Goal: Information Seeking & Learning: Learn about a topic

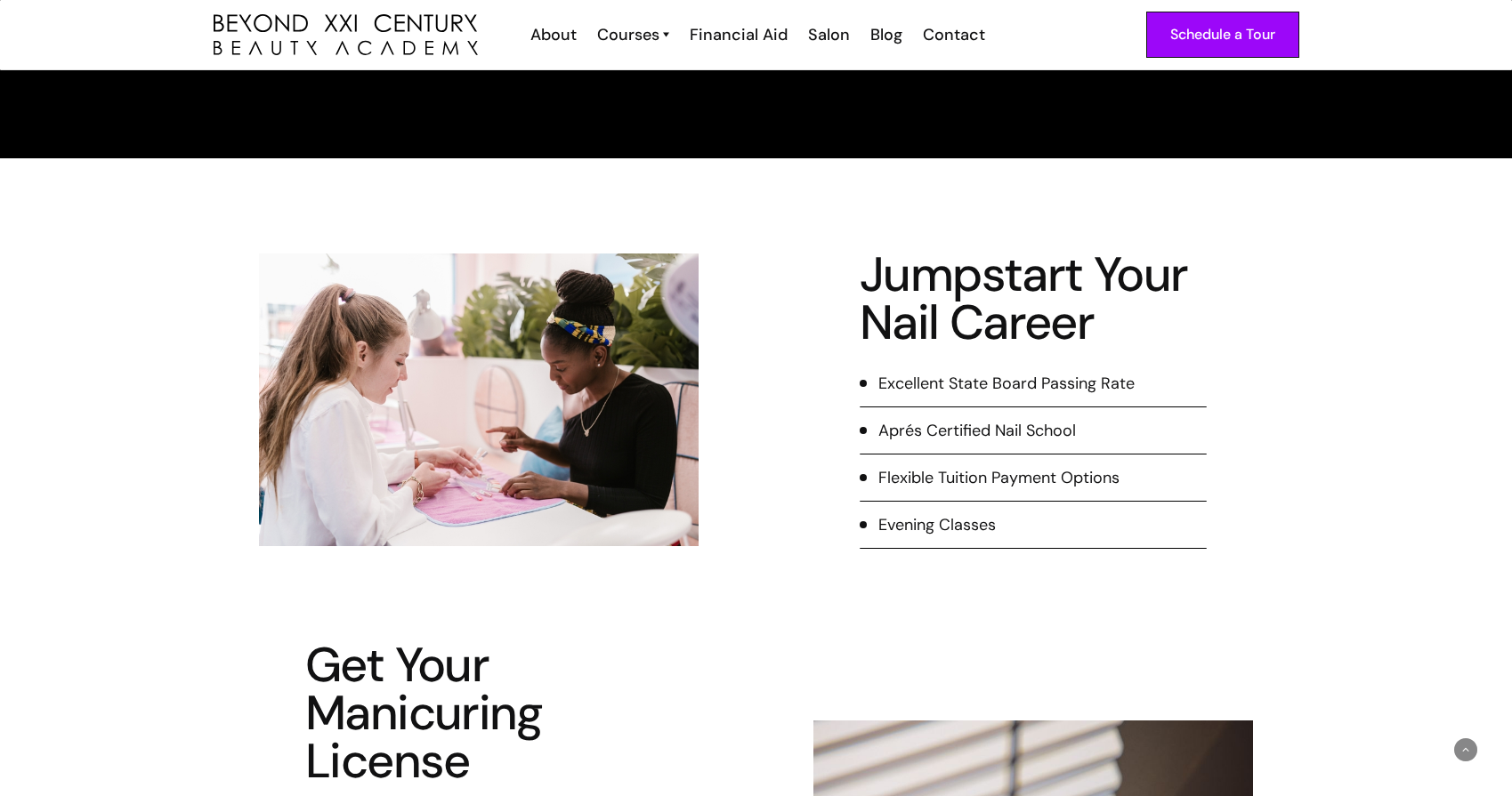
scroll to position [234, 0]
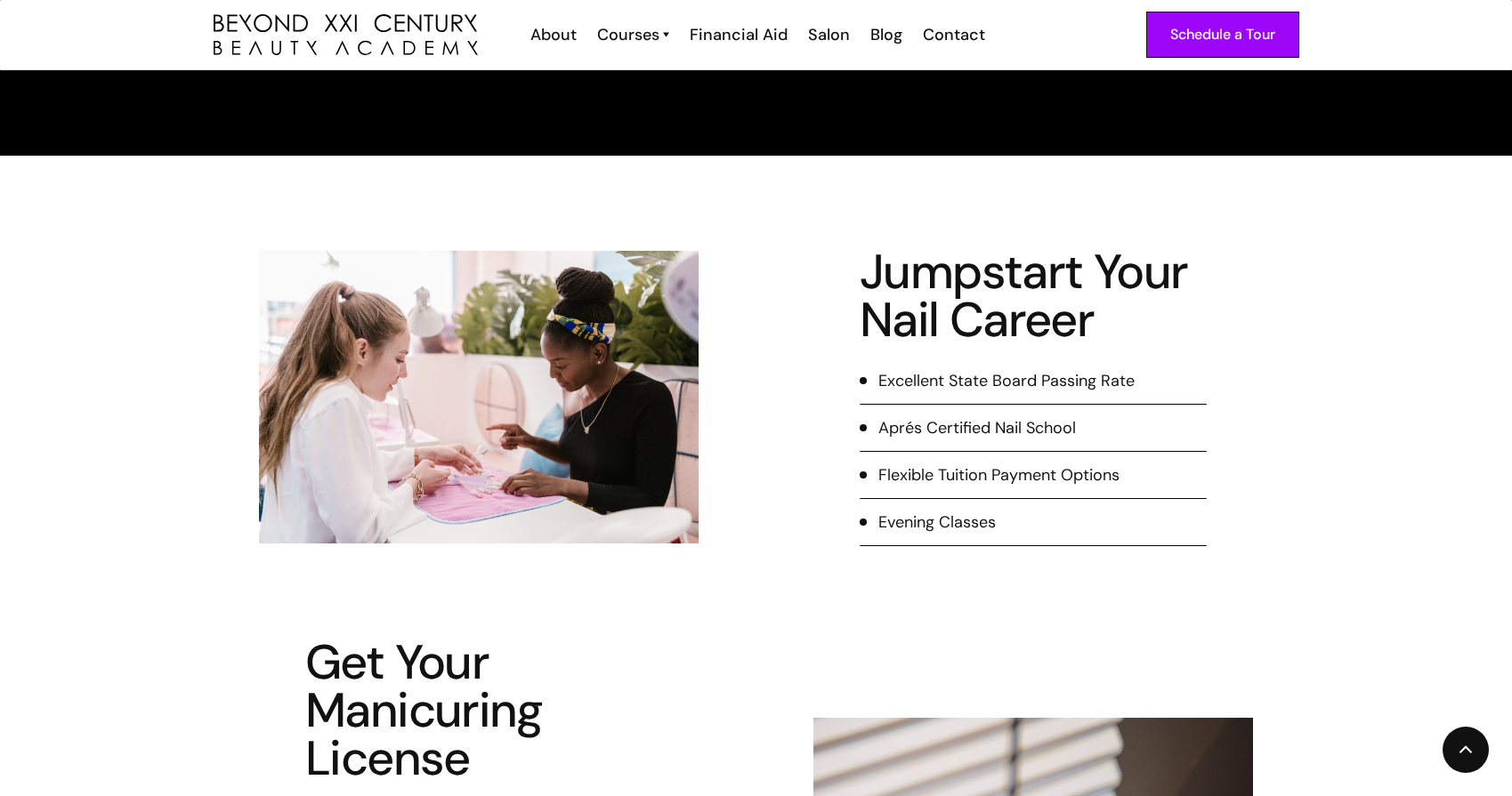
click at [981, 483] on div "Flexible Tuition Payment Options" at bounding box center [998, 474] width 242 height 23
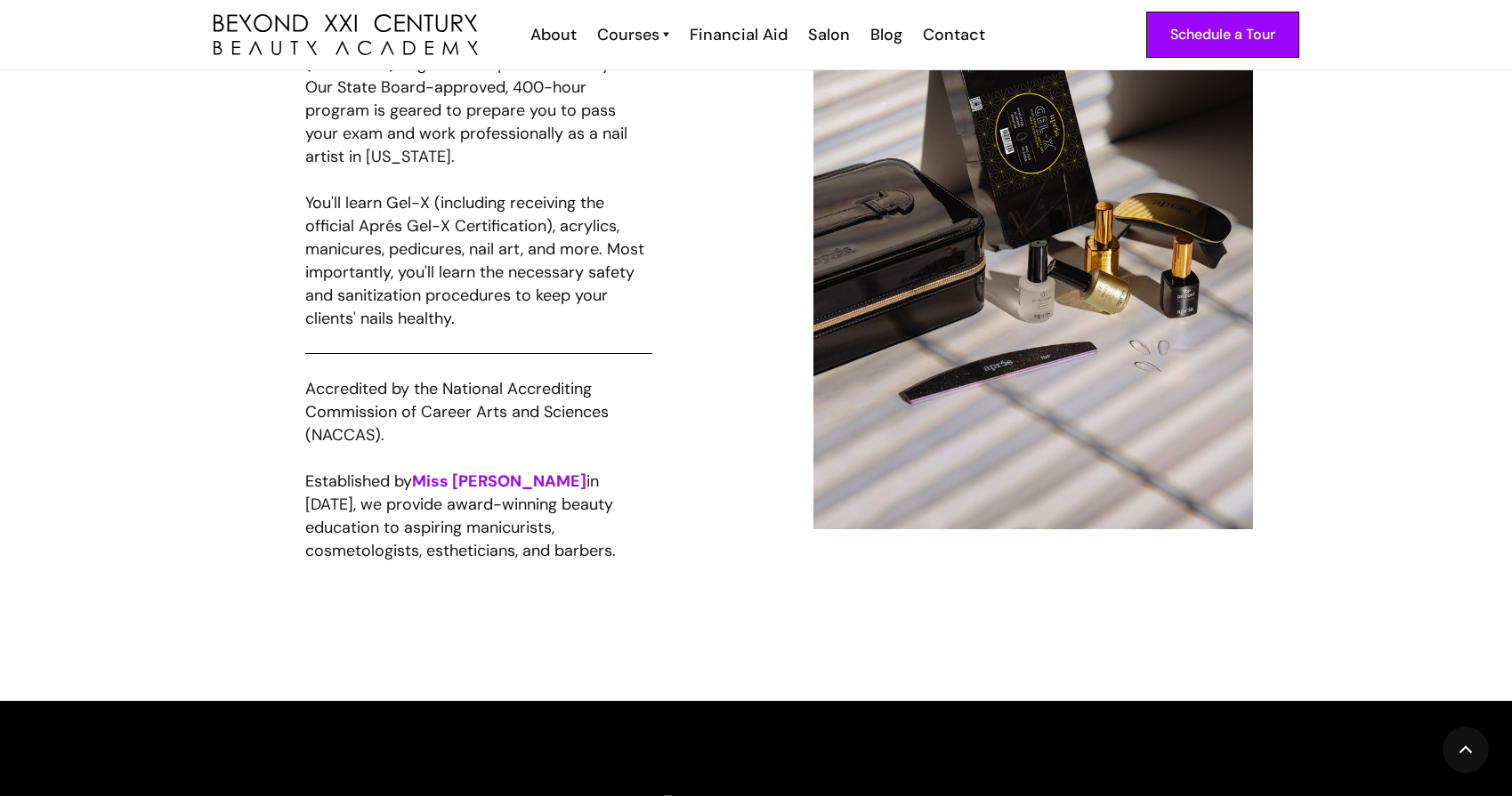
scroll to position [1088, 0]
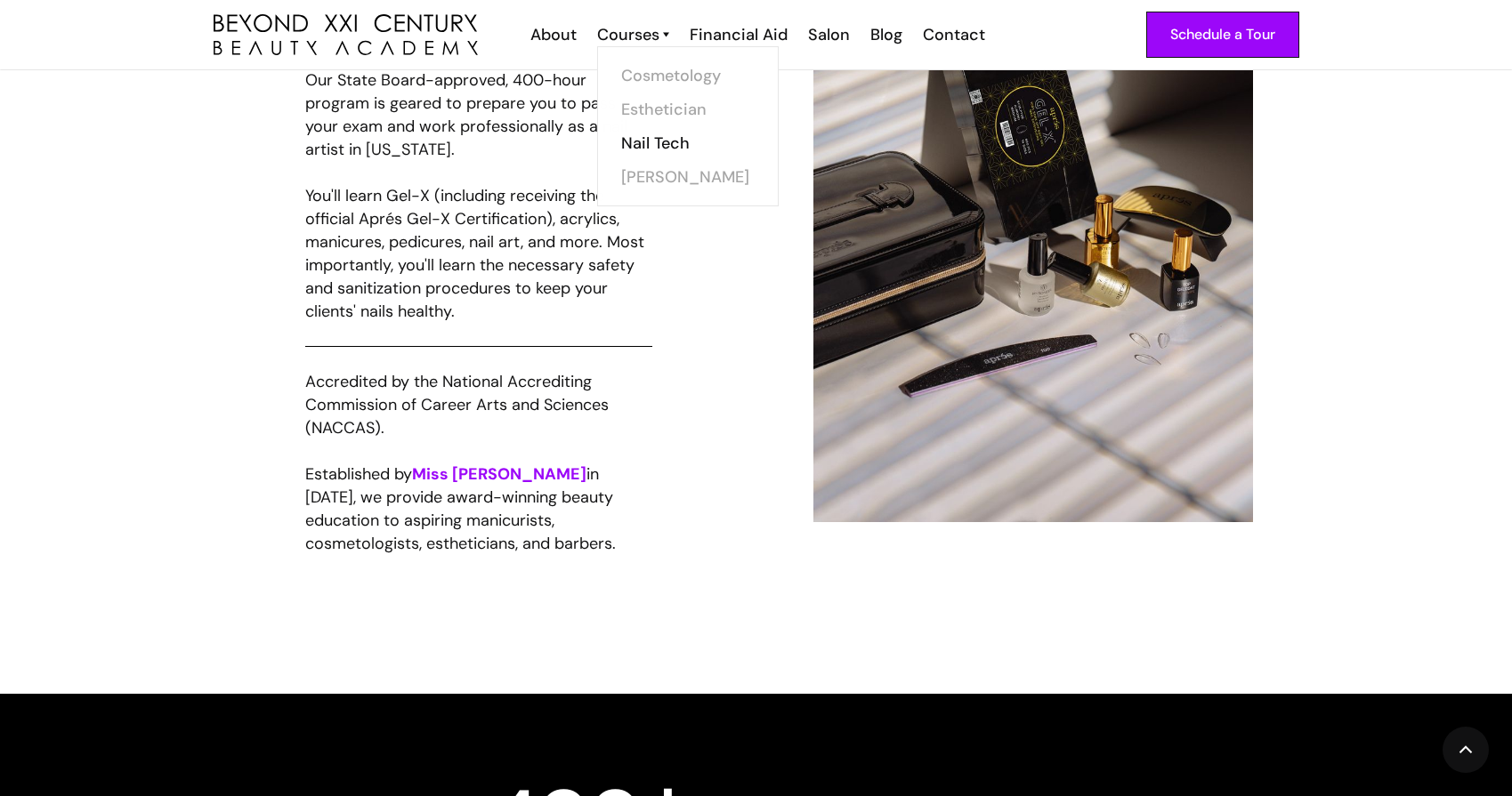
click at [660, 47] on div "Cosmetology Esthetician Nail Tech Barber" at bounding box center [688, 126] width 182 height 160
click at [664, 136] on link "Nail Tech" at bounding box center [693, 143] width 133 height 34
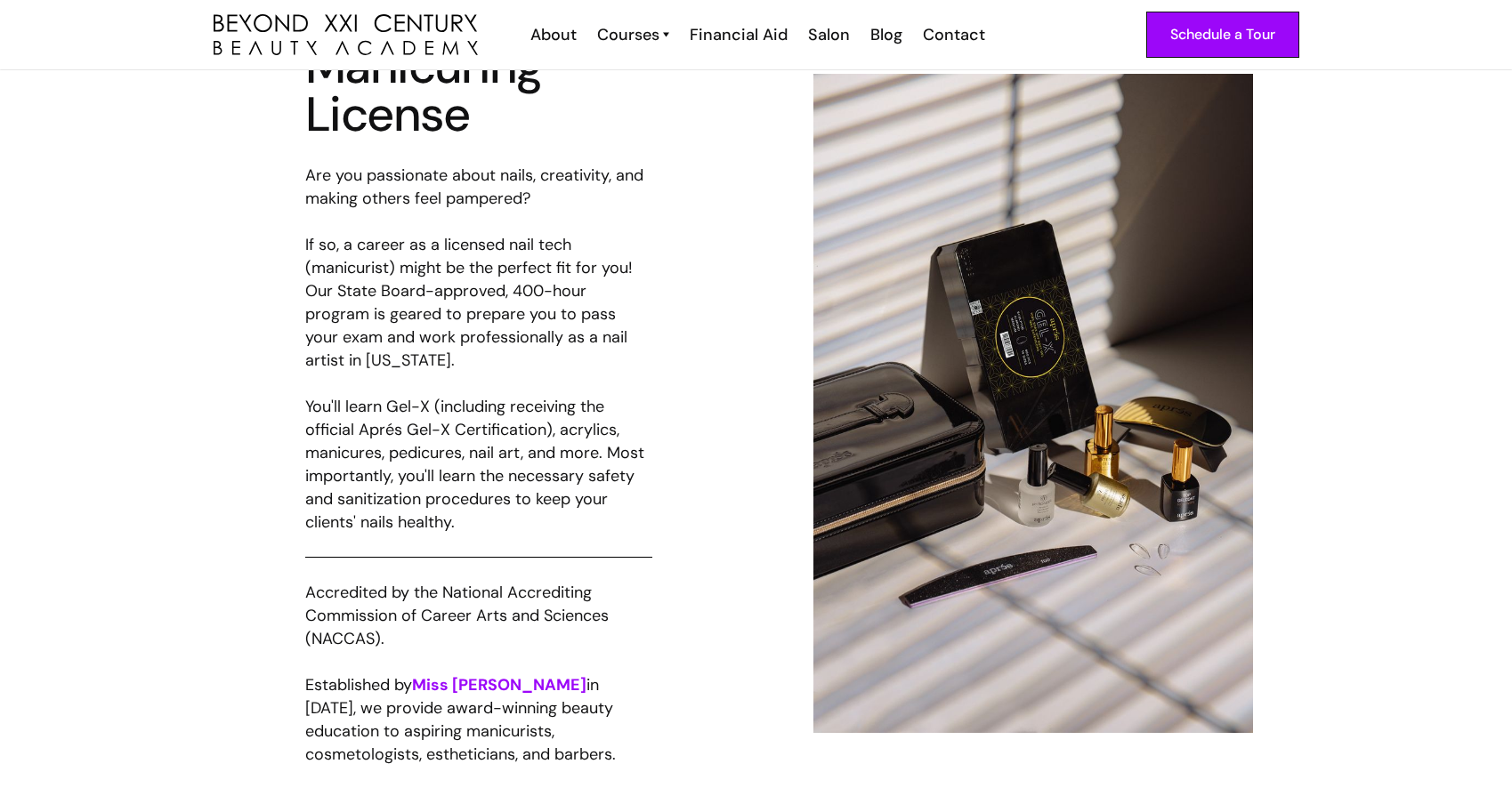
scroll to position [874, 0]
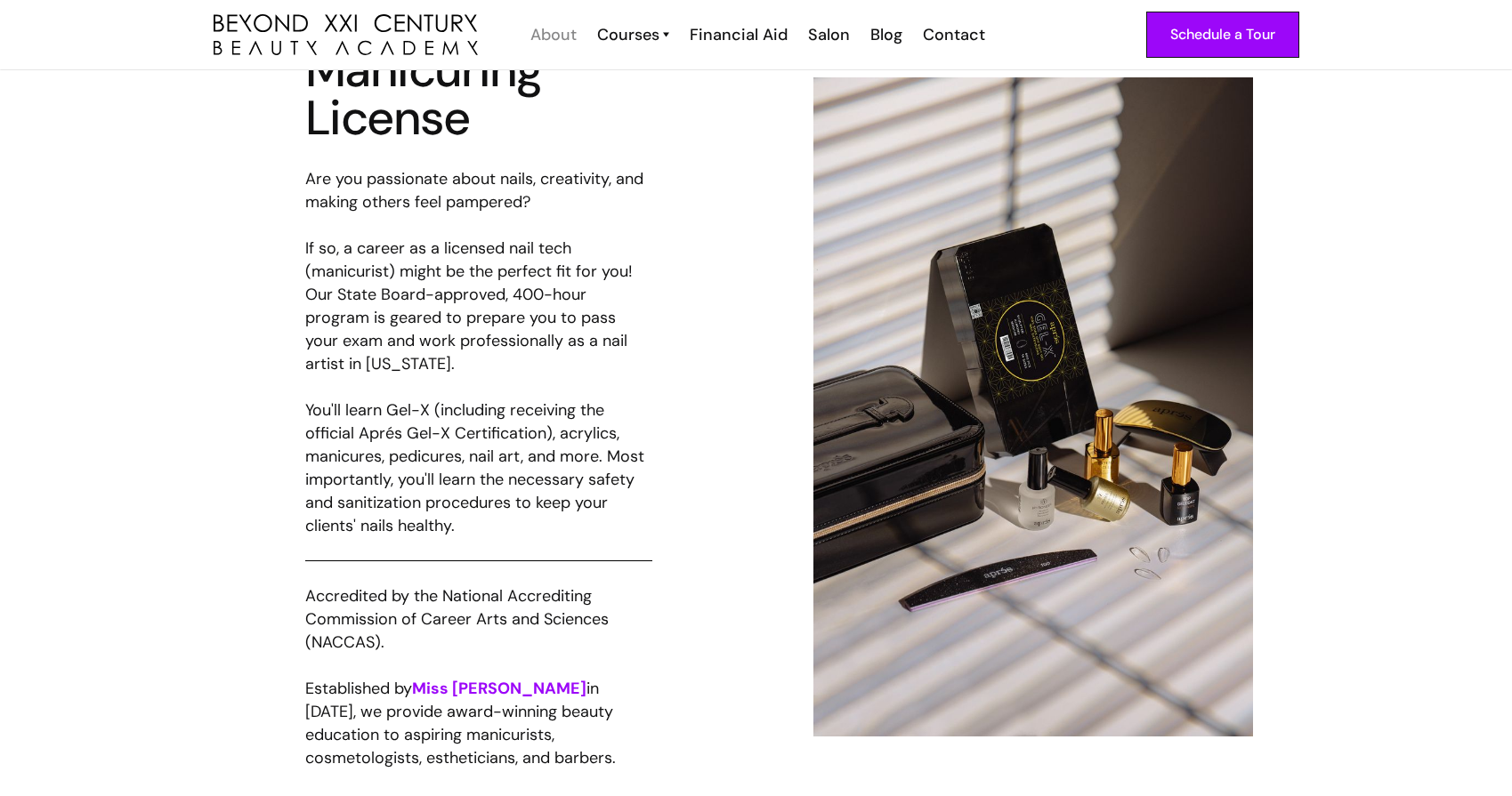
click at [556, 40] on div "About" at bounding box center [553, 34] width 47 height 23
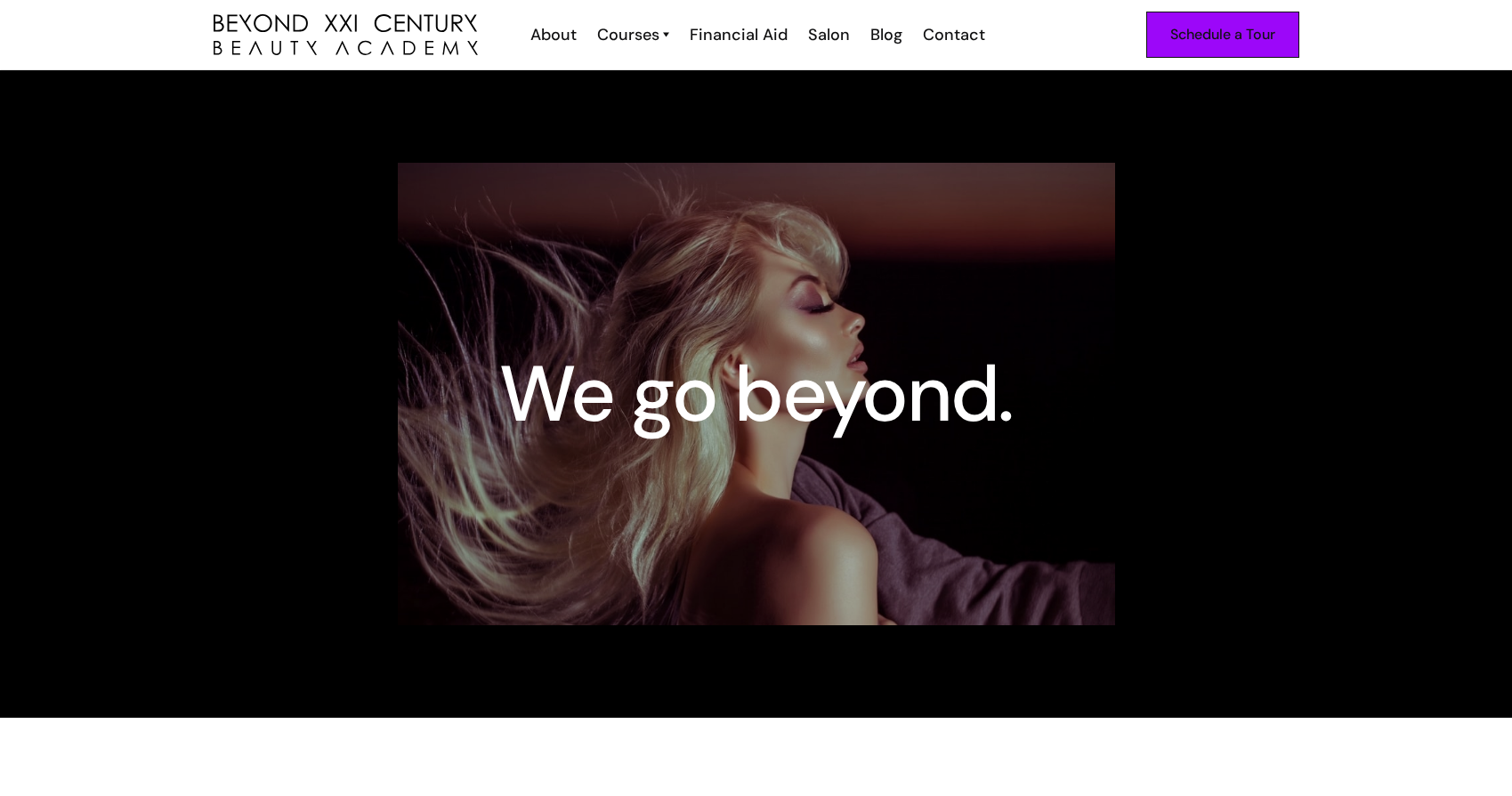
click at [1208, 27] on div "Schedule a Tour" at bounding box center [1223, 34] width 105 height 23
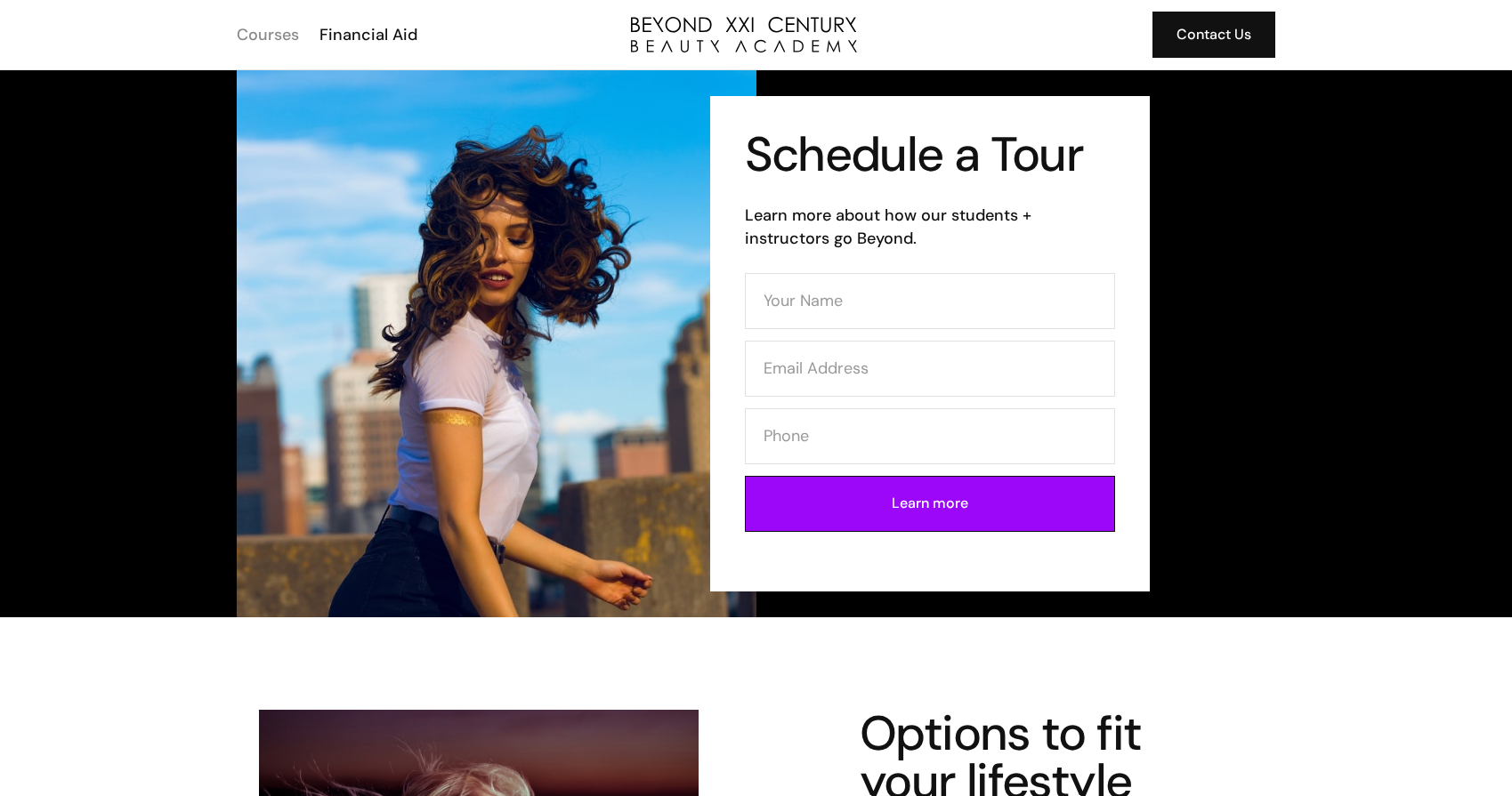
click at [285, 40] on div "Courses" at bounding box center [267, 34] width 63 height 23
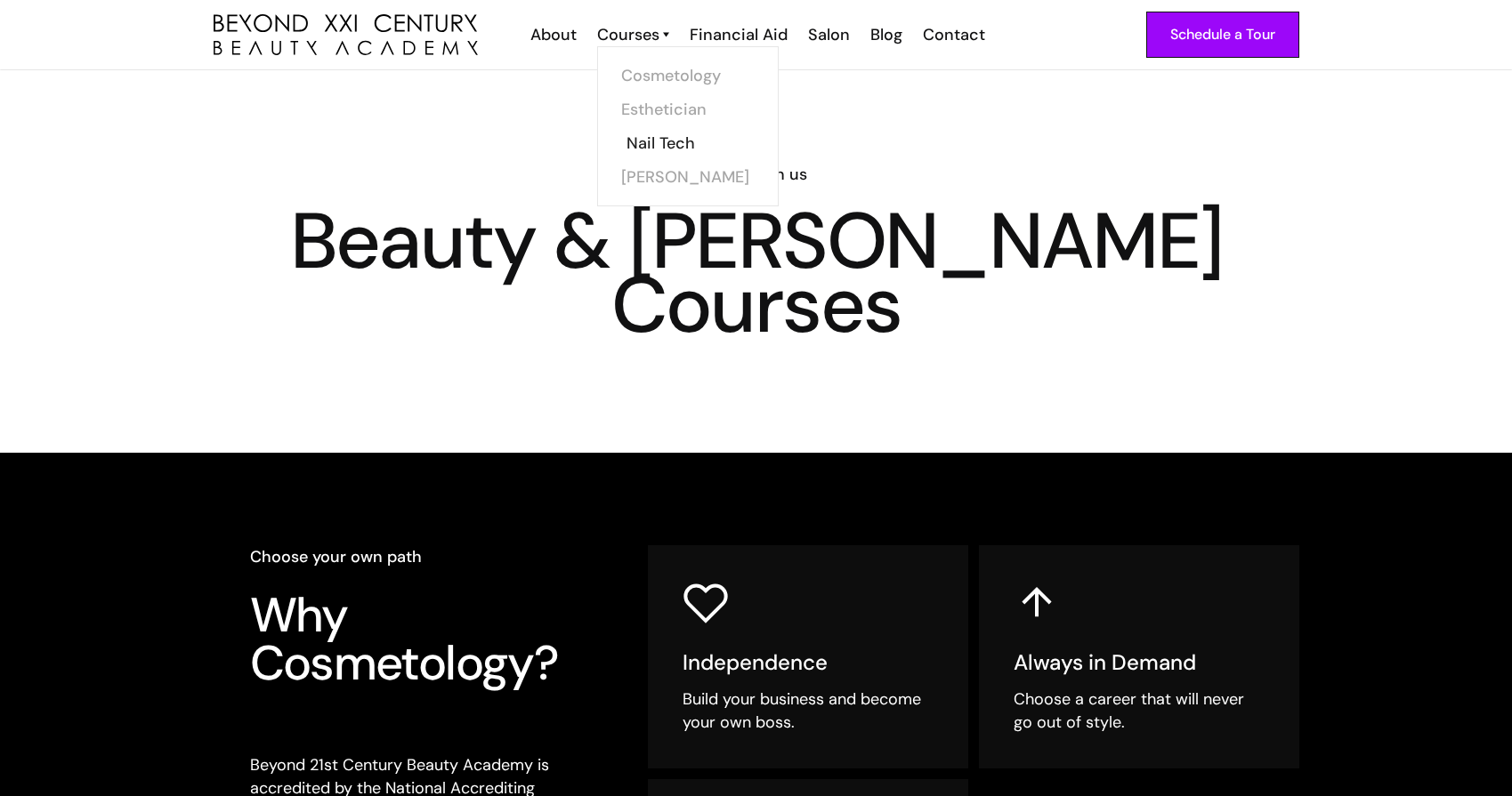
click at [646, 142] on link "Nail Tech" at bounding box center [693, 143] width 133 height 34
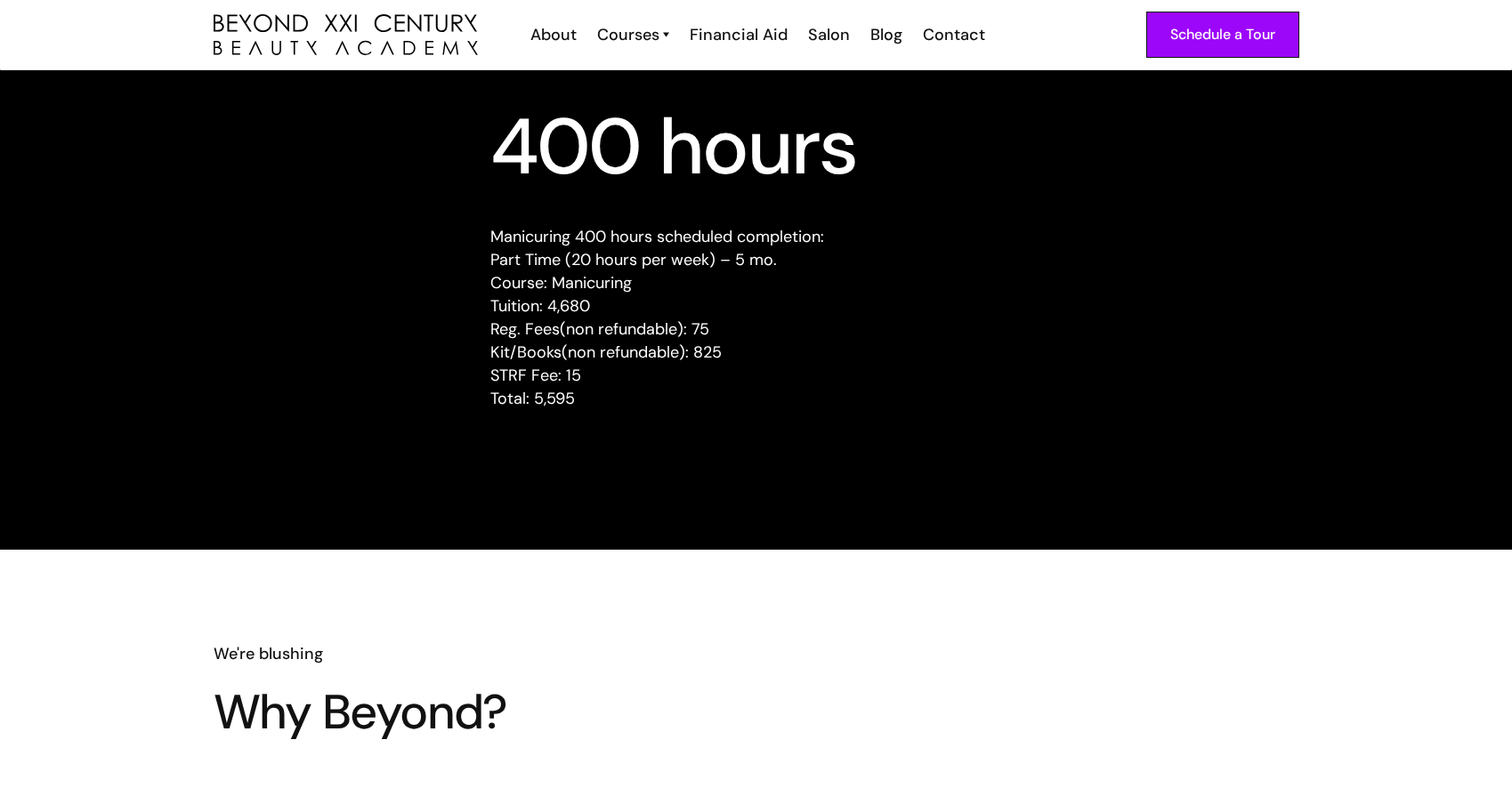
scroll to position [1649, 0]
